Goal: Transaction & Acquisition: Purchase product/service

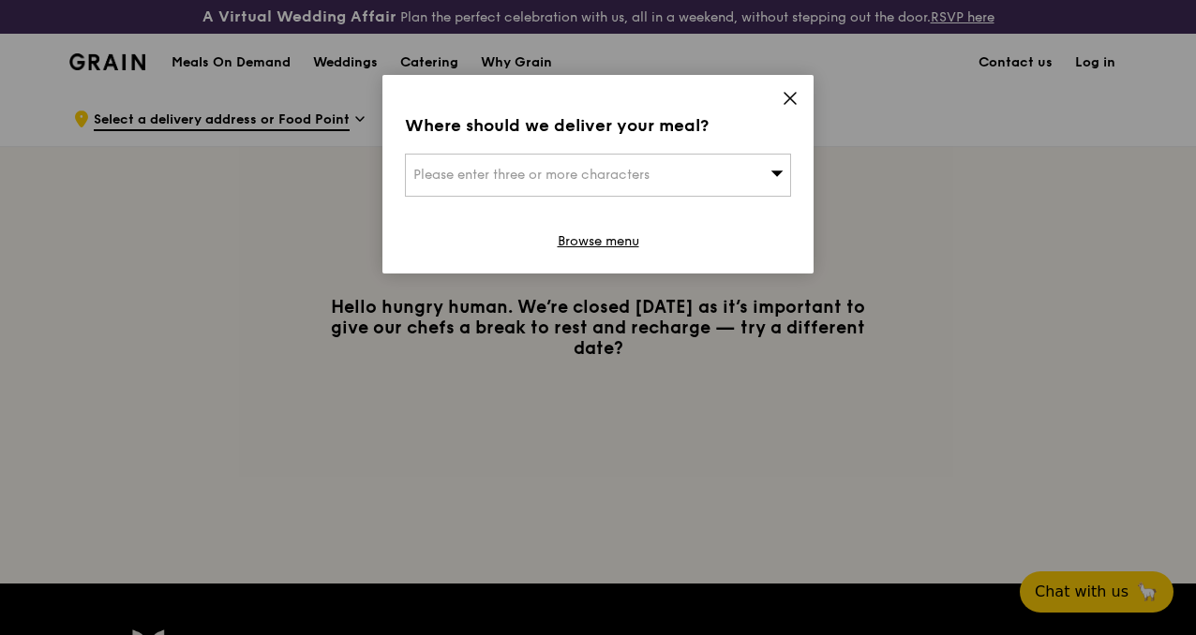
click at [673, 198] on div "Where should we deliver your meal? Please enter three or more characters Browse…" at bounding box center [597, 174] width 431 height 199
click at [602, 242] on link "Browse menu" at bounding box center [599, 241] width 82 height 19
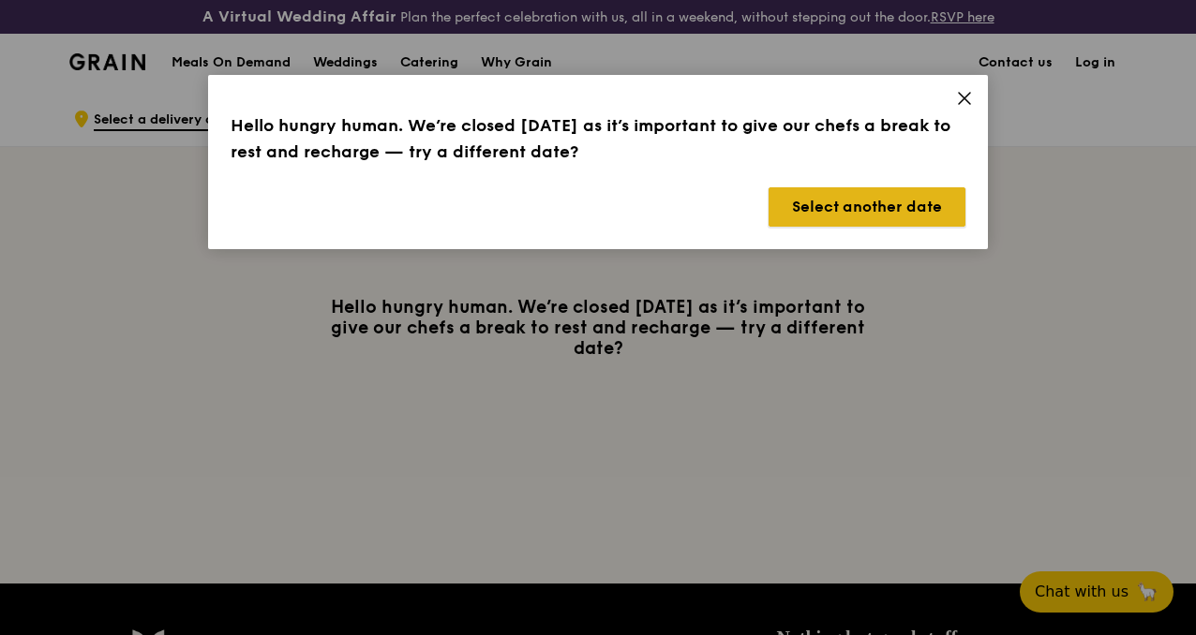
click at [827, 207] on button "Select another date" at bounding box center [866, 206] width 197 height 39
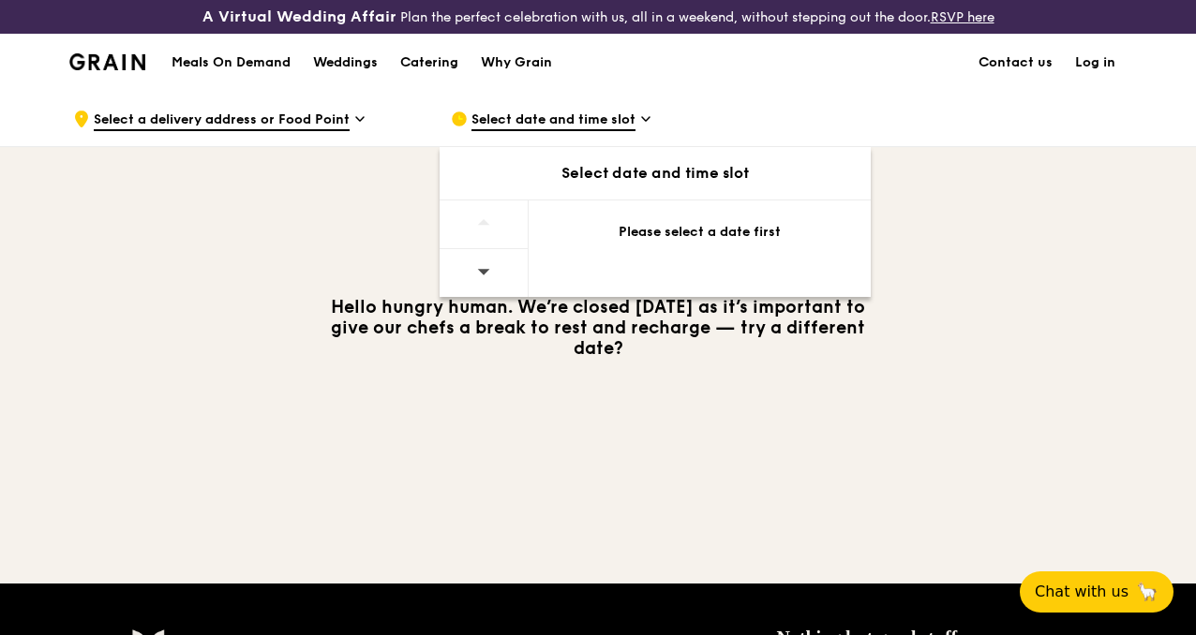
click at [476, 286] on div at bounding box center [484, 273] width 89 height 48
click at [673, 242] on div "Please select a date first" at bounding box center [699, 232] width 297 height 19
click at [587, 185] on div "Select date and time slot" at bounding box center [655, 173] width 431 height 22
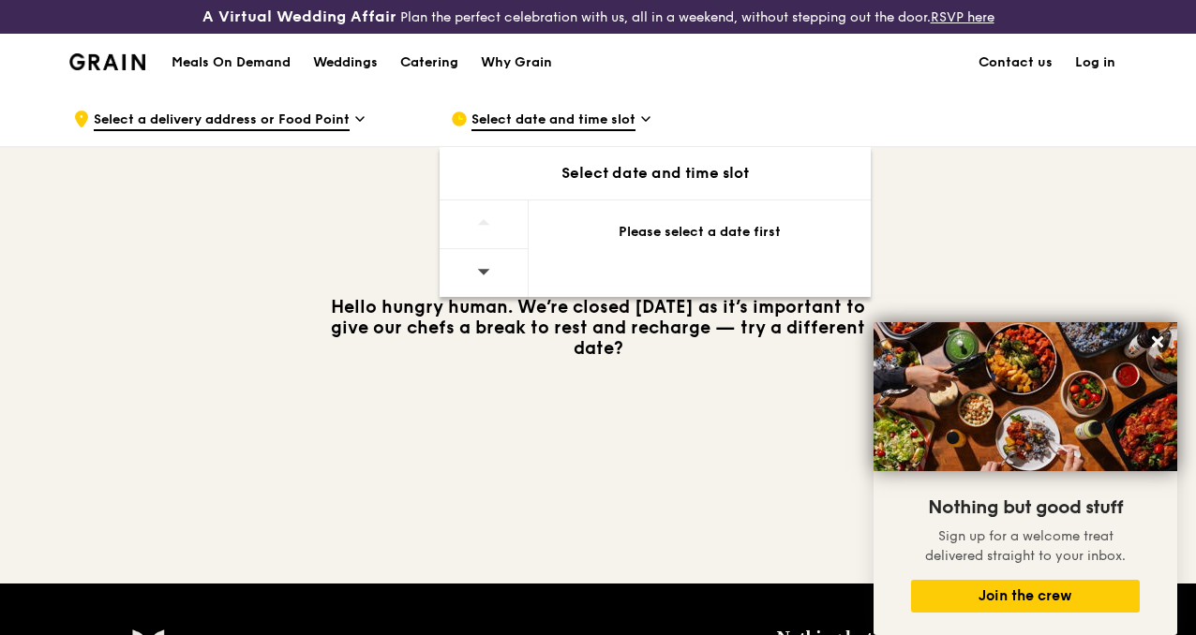
click at [577, 123] on div "Select date and time slot" at bounding box center [625, 119] width 348 height 56
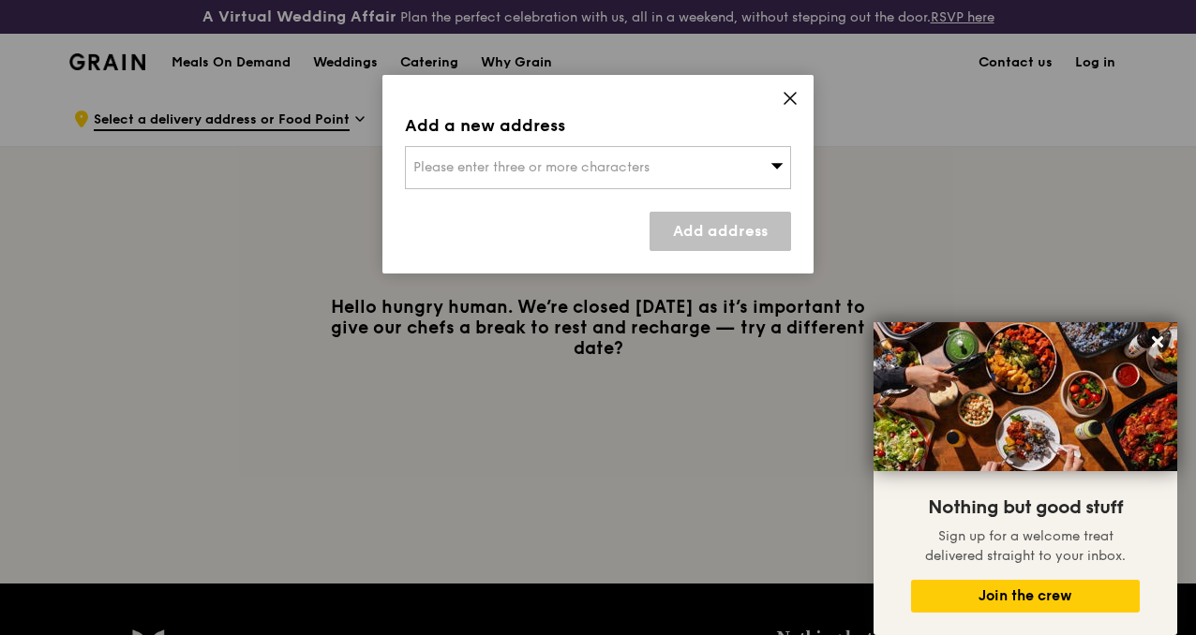
click at [572, 183] on div "Please enter three or more characters" at bounding box center [598, 167] width 386 height 43
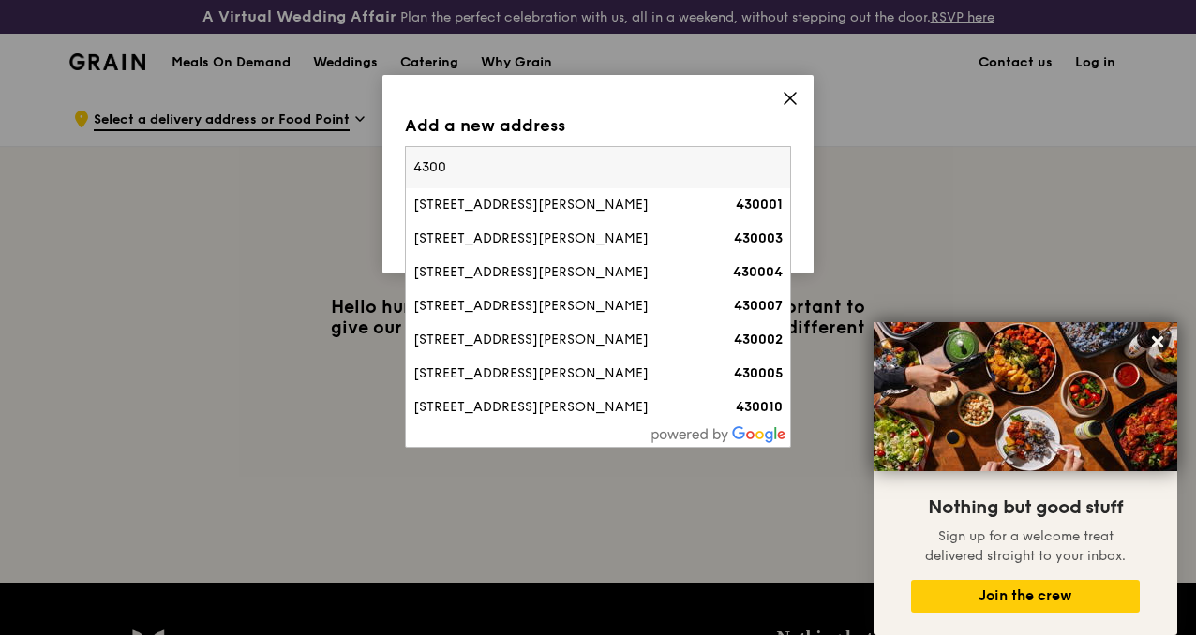
type input "430001"
type input "[EMAIL_ADDRESS][DOMAIN_NAME]"
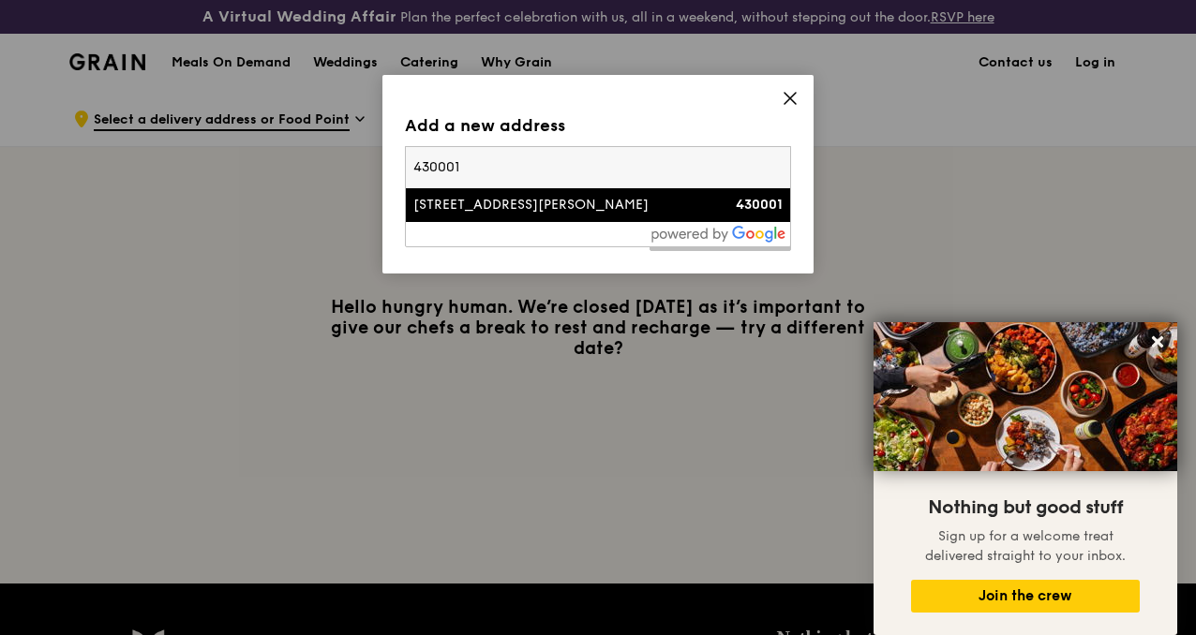
click at [575, 213] on div "[STREET_ADDRESS][PERSON_NAME]" at bounding box center [551, 205] width 277 height 19
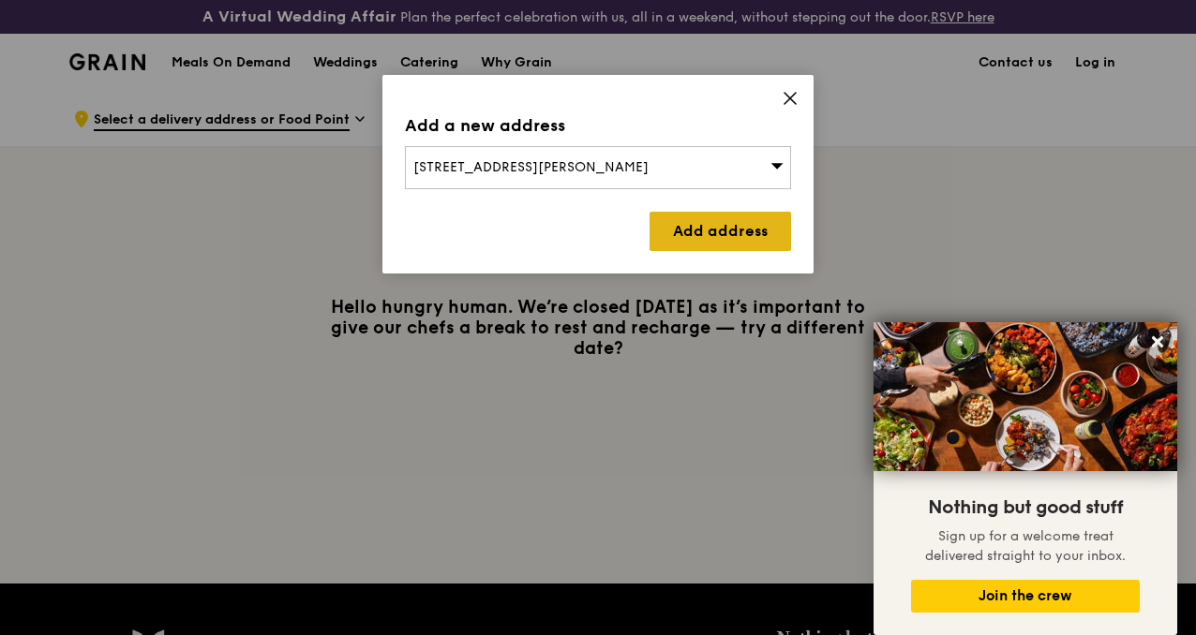
click at [662, 233] on link "Add address" at bounding box center [720, 231] width 142 height 39
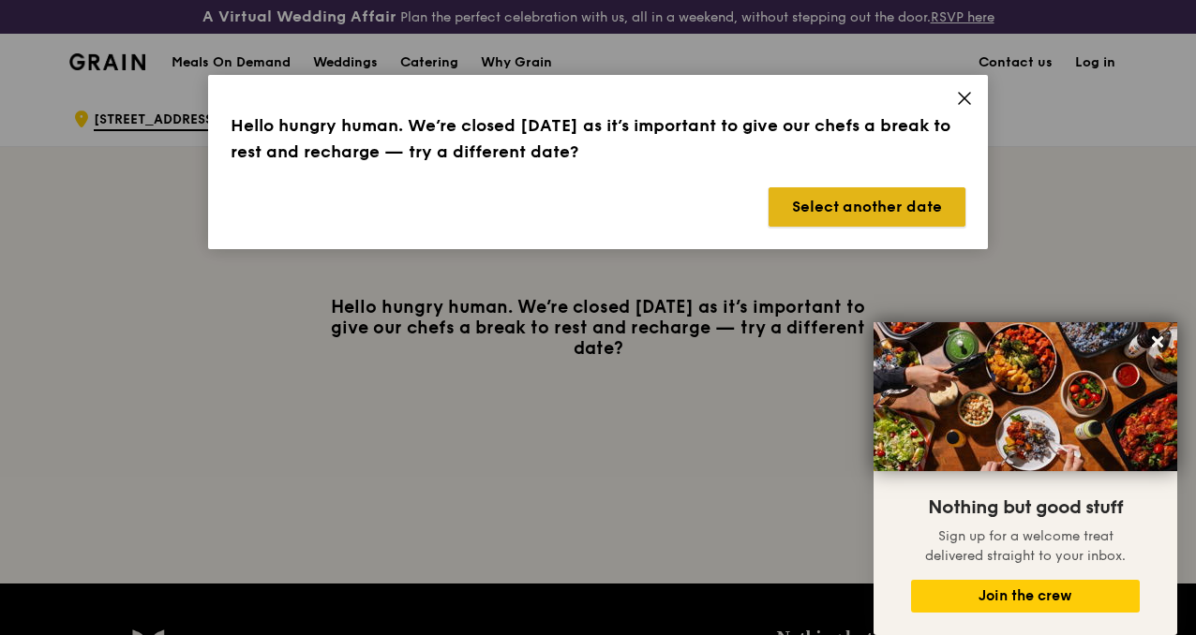
click at [908, 211] on button "Select another date" at bounding box center [866, 206] width 197 height 39
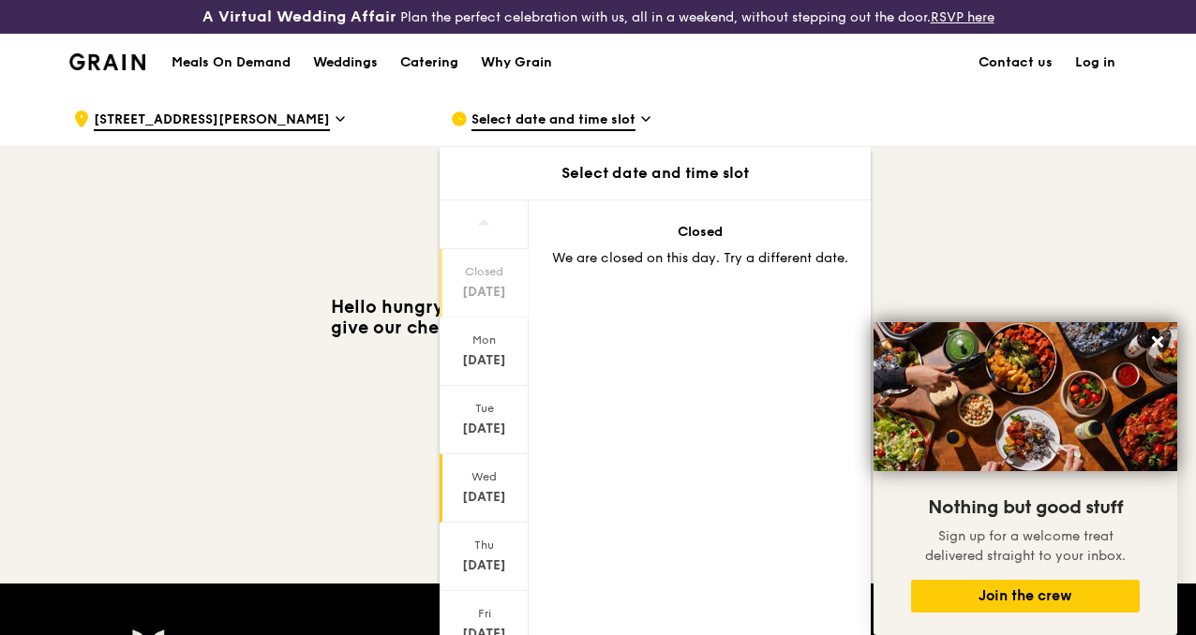
click at [499, 523] on div "[DATE]" at bounding box center [484, 489] width 89 height 68
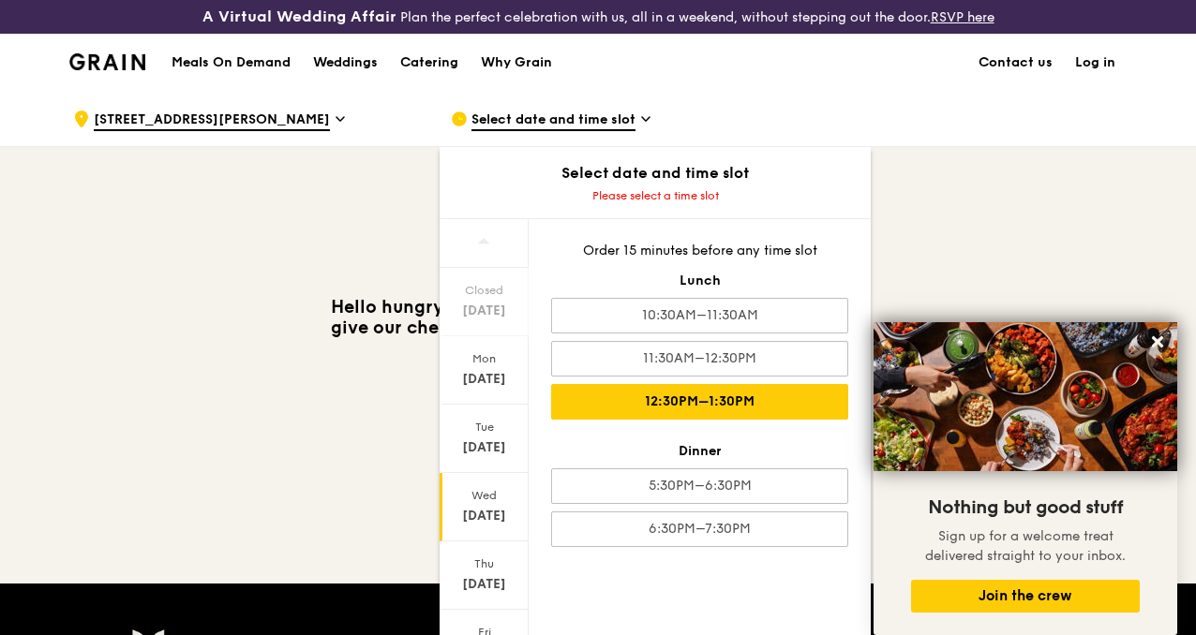
click at [667, 419] on div "12:30PM–1:30PM" at bounding box center [699, 402] width 297 height 36
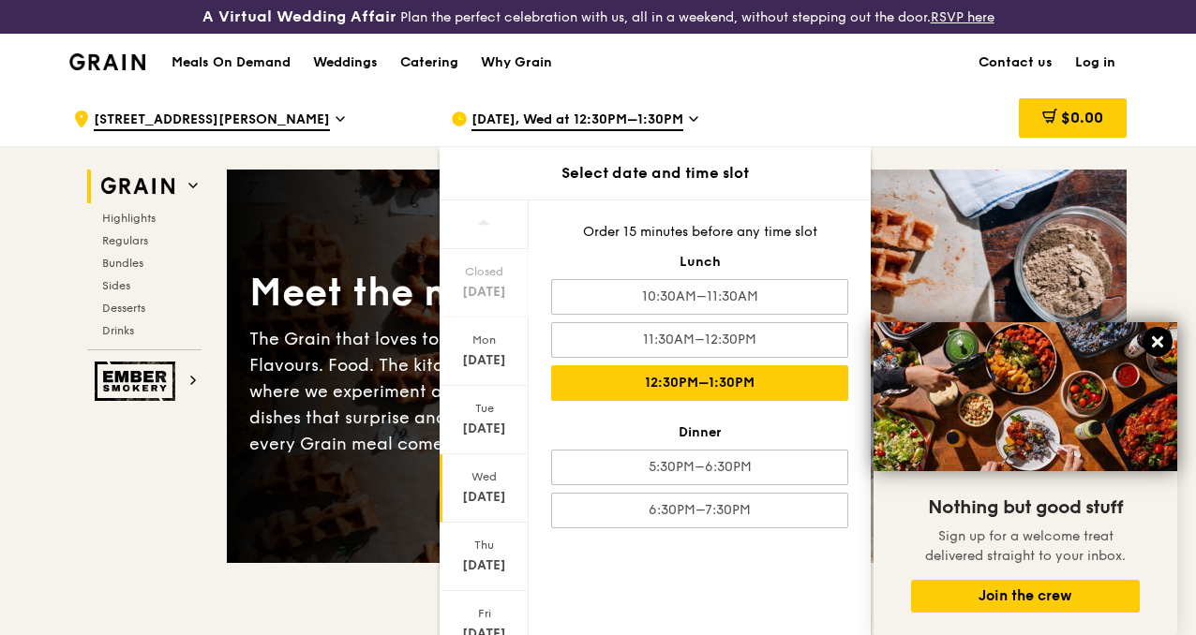
click at [1153, 341] on icon at bounding box center [1157, 342] width 17 height 17
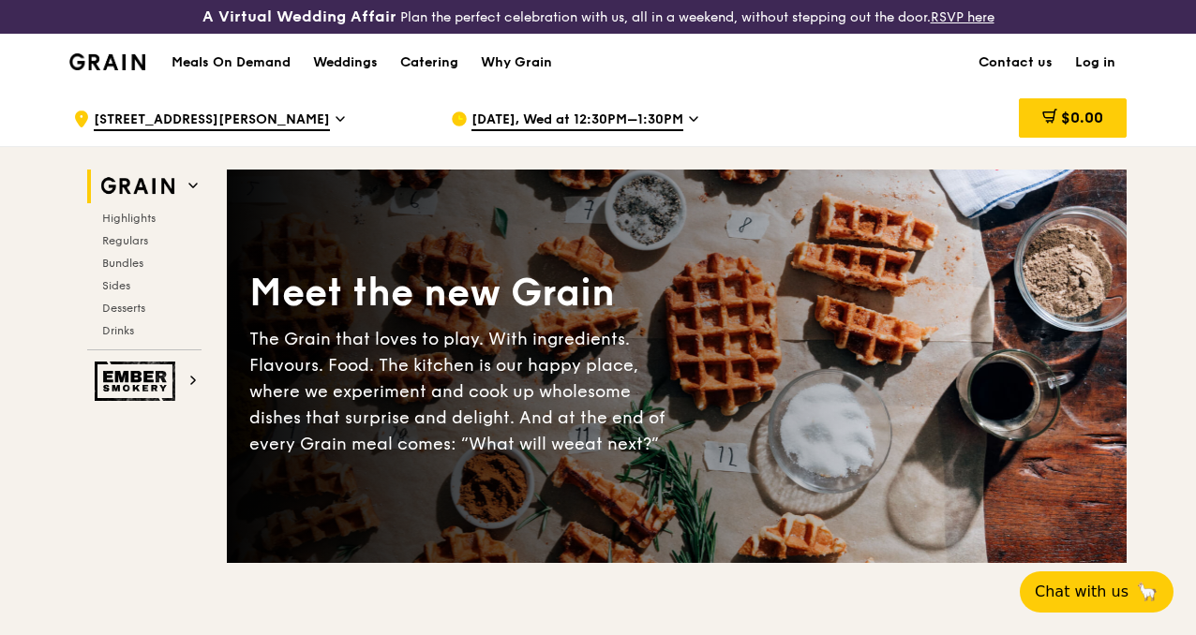
click at [131, 265] on div "Highlights Regulars Bundles Sides Desserts Drinks" at bounding box center [144, 274] width 114 height 127
click at [123, 247] on span "Regulars" at bounding box center [127, 240] width 50 height 13
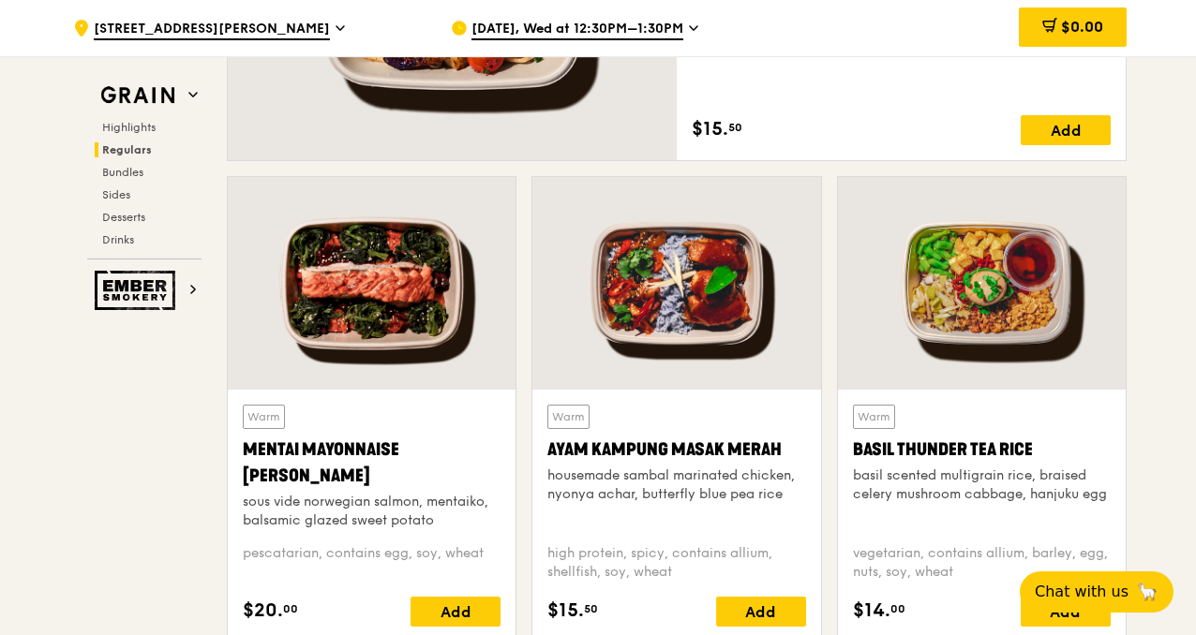
scroll to position [1720, 0]
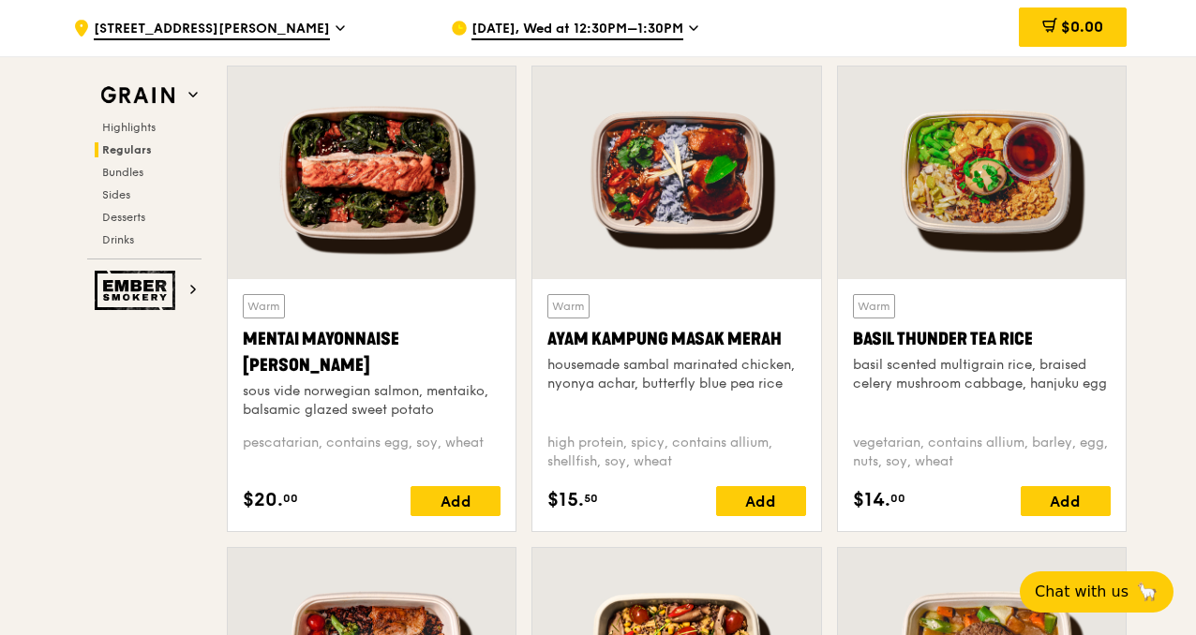
click at [414, 434] on div "Warm Mentai Mayonnaise Aburi Salmon sous vide norwegian salmon, mentaiko, balsa…" at bounding box center [372, 405] width 258 height 222
click at [450, 505] on div "Add" at bounding box center [455, 501] width 90 height 30
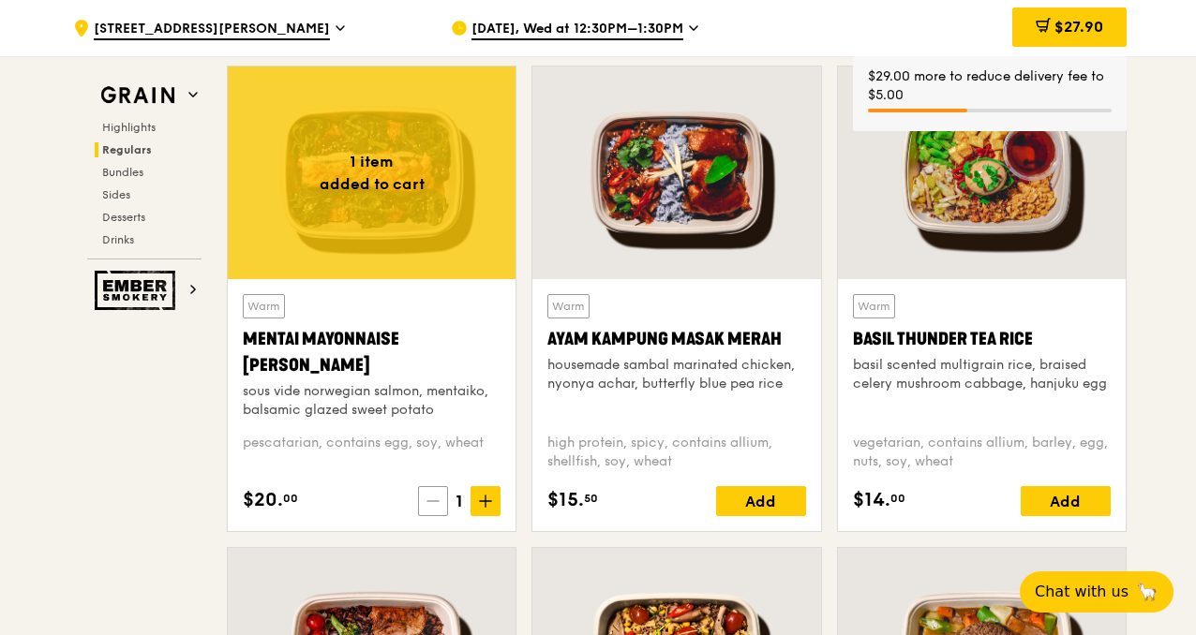
click at [425, 510] on span at bounding box center [433, 501] width 30 height 30
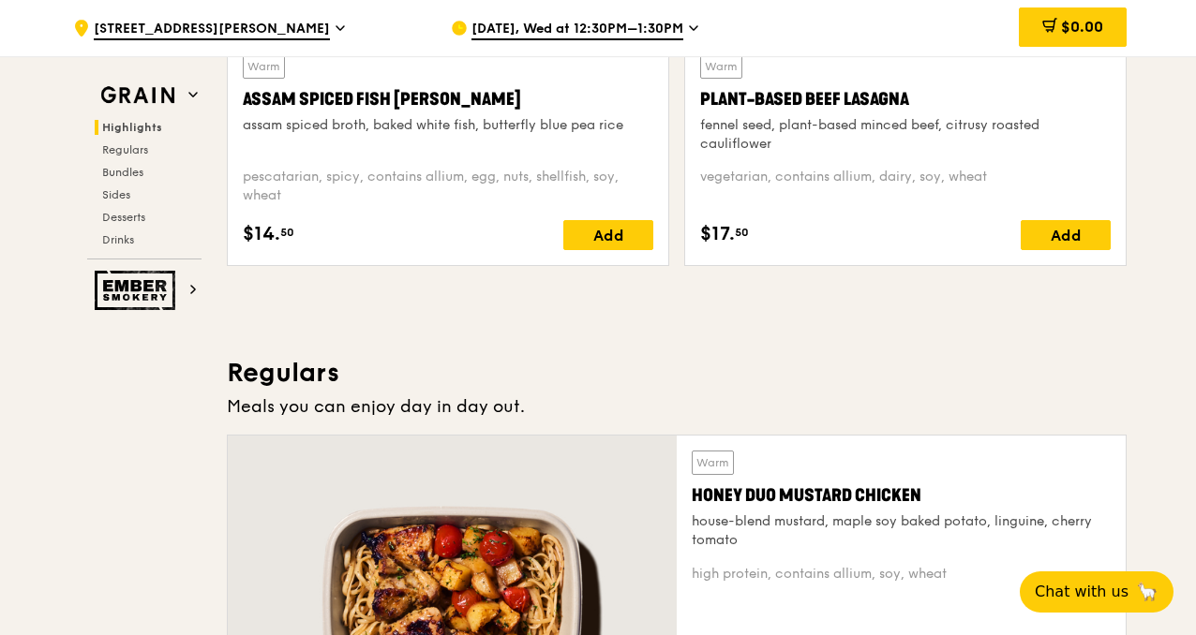
scroll to position [1002, 0]
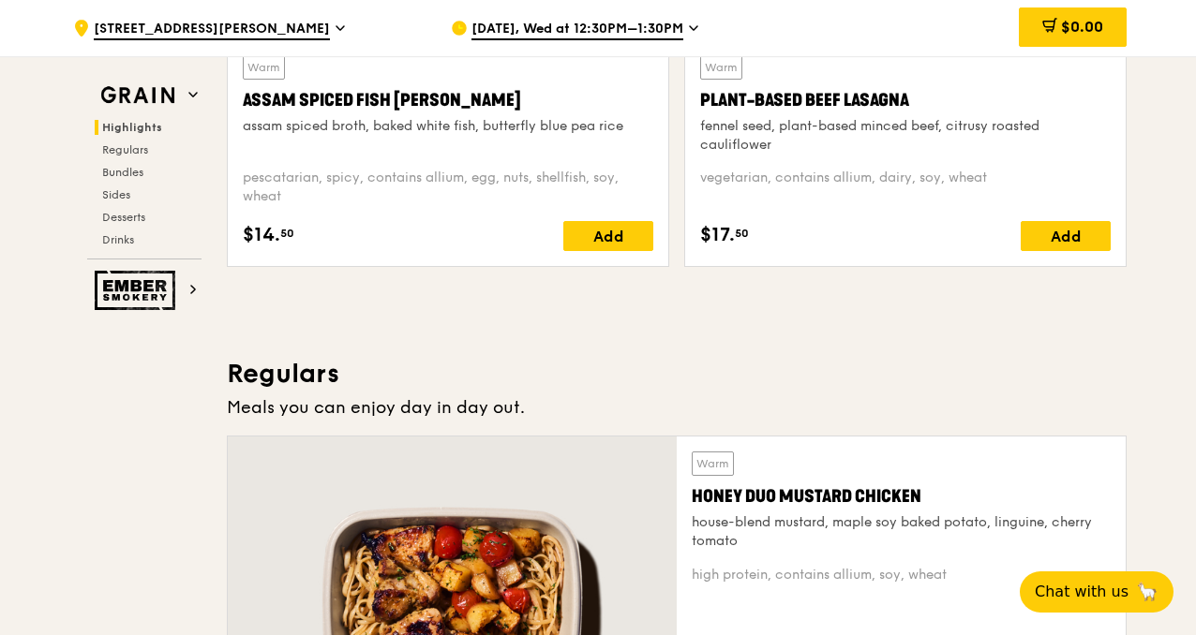
click at [304, 382] on h3 "Regulars" at bounding box center [677, 374] width 900 height 34
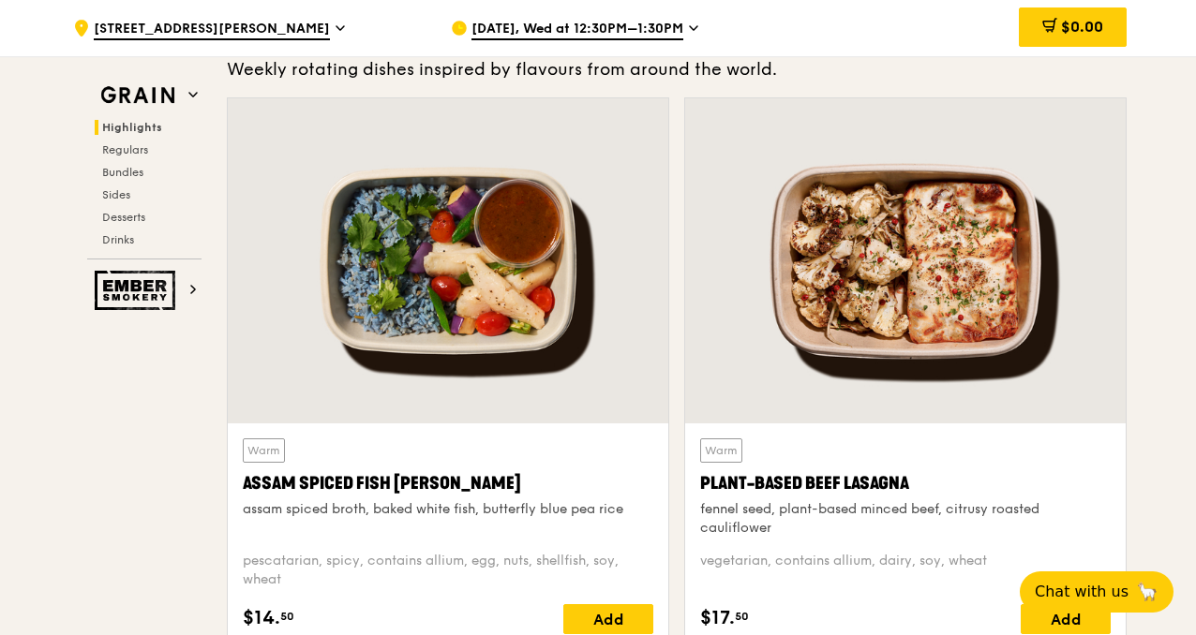
scroll to position [723, 0]
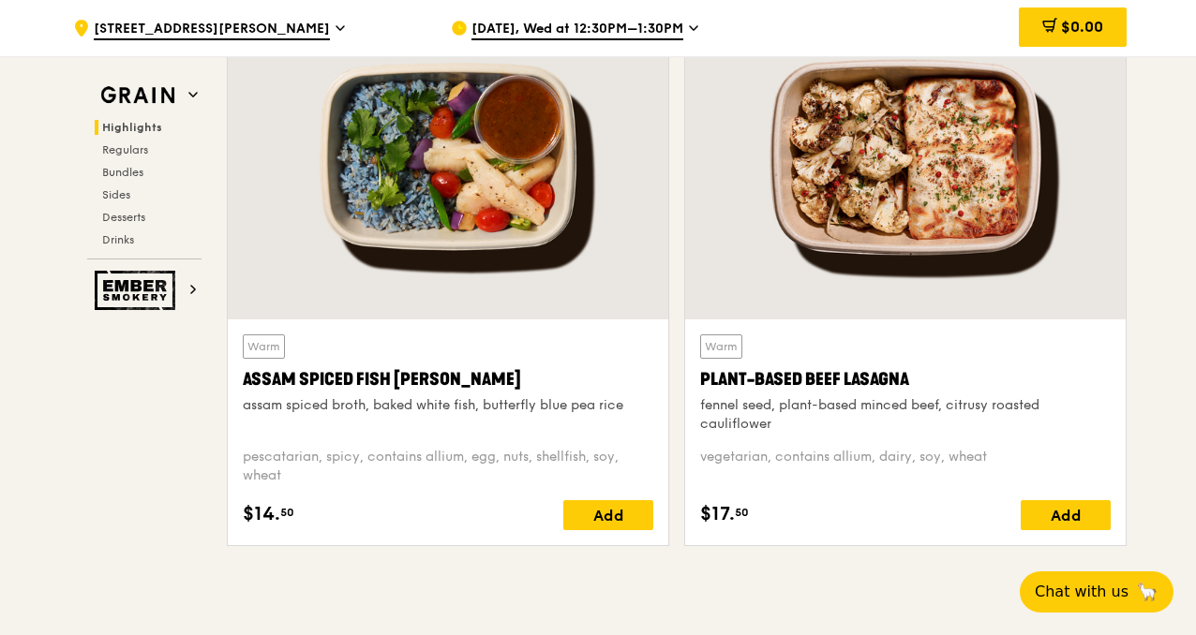
click at [675, 20] on span "[DATE], Wed at 12:30PM–1:30PM" at bounding box center [577, 30] width 212 height 21
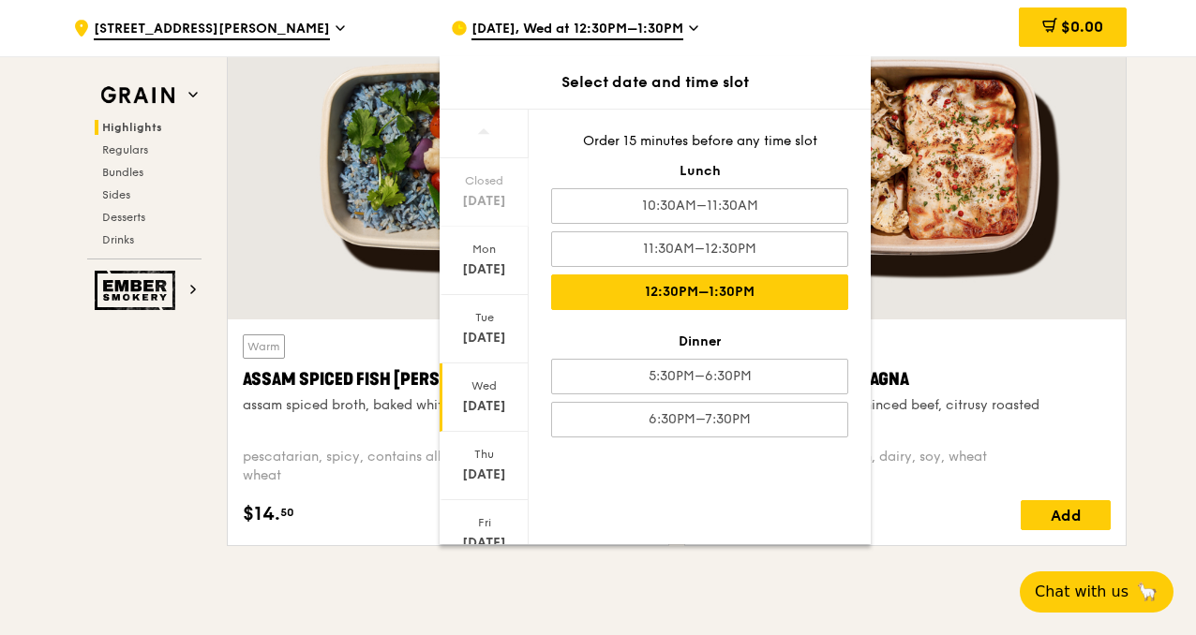
scroll to position [138, 0]
click at [453, 431] on div "[DATE]" at bounding box center [484, 465] width 89 height 68
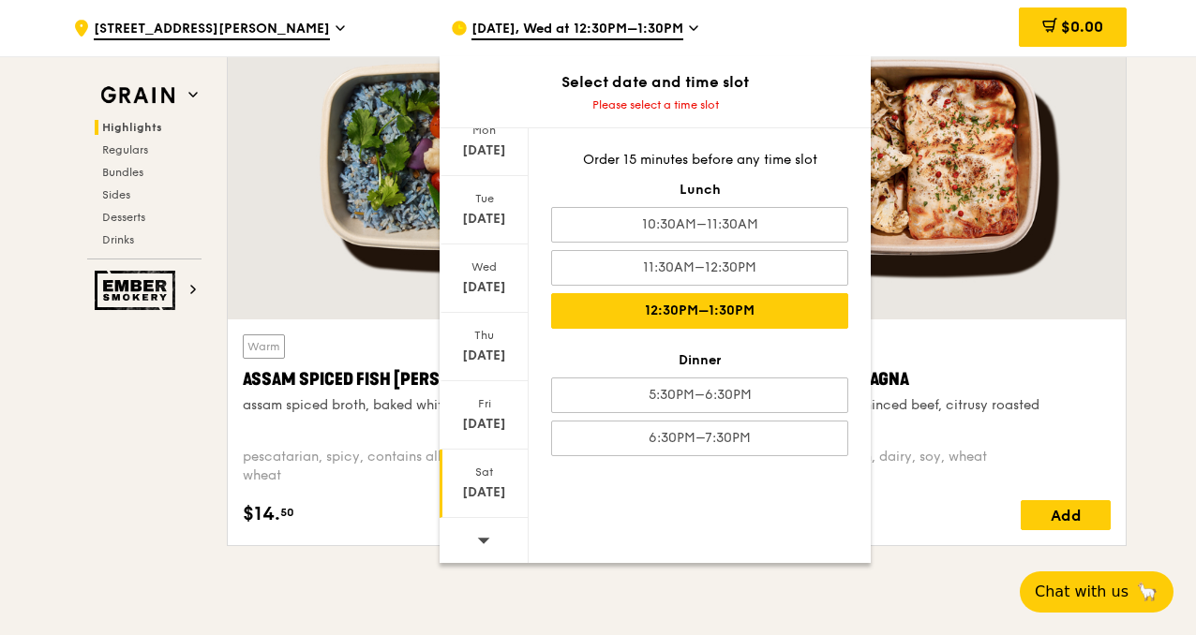
click at [620, 314] on div "12:30PM–1:30PM" at bounding box center [699, 311] width 297 height 36
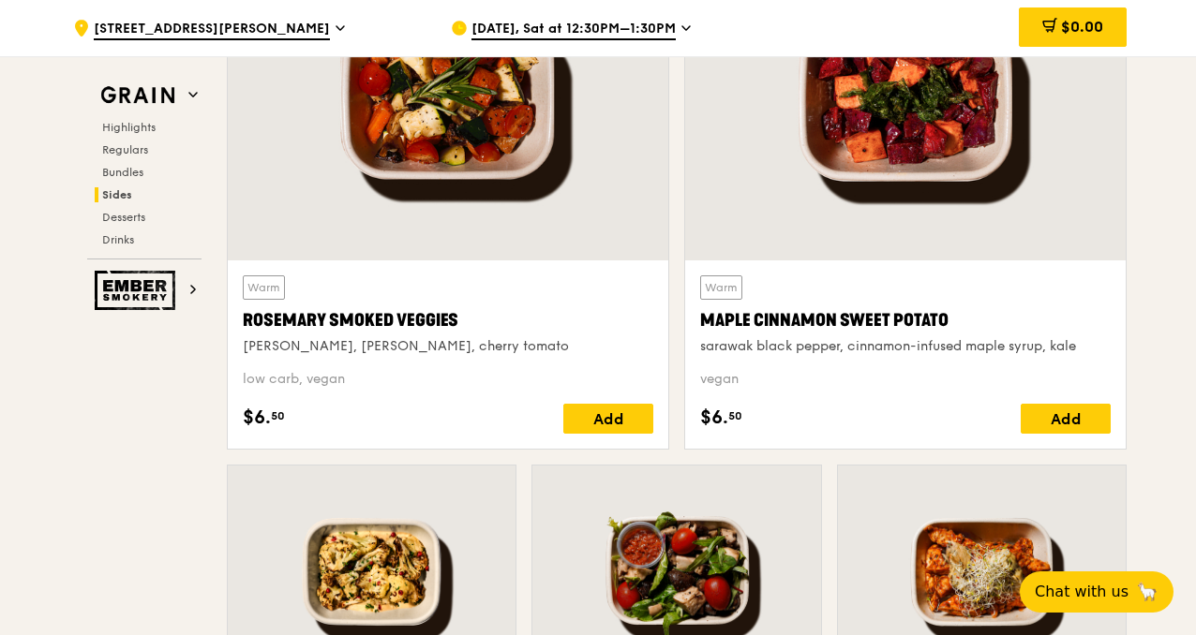
scroll to position [4445, 0]
